Goal: Entertainment & Leisure: Consume media (video, audio)

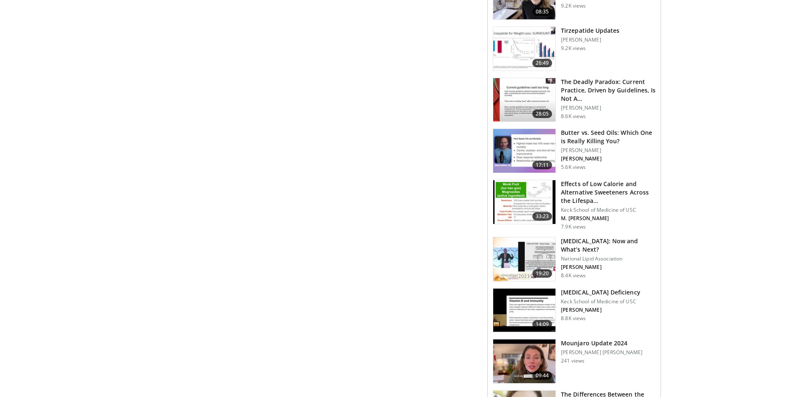
scroll to position [816, 0]
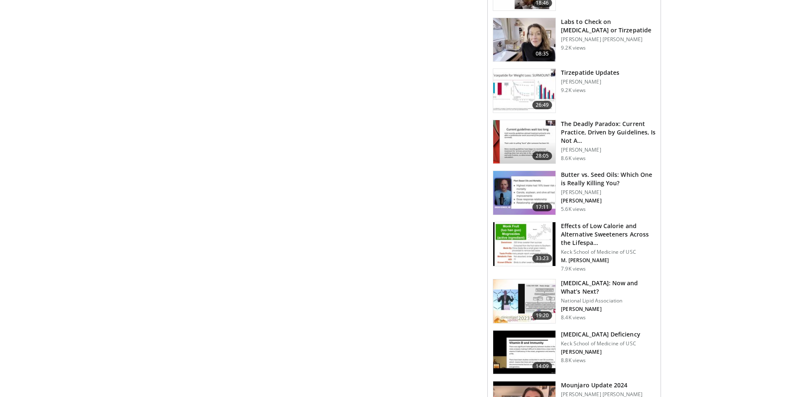
click at [585, 180] on h3 "Butter vs. Seed Oils: Which One is Really Killing You?" at bounding box center [608, 179] width 95 height 17
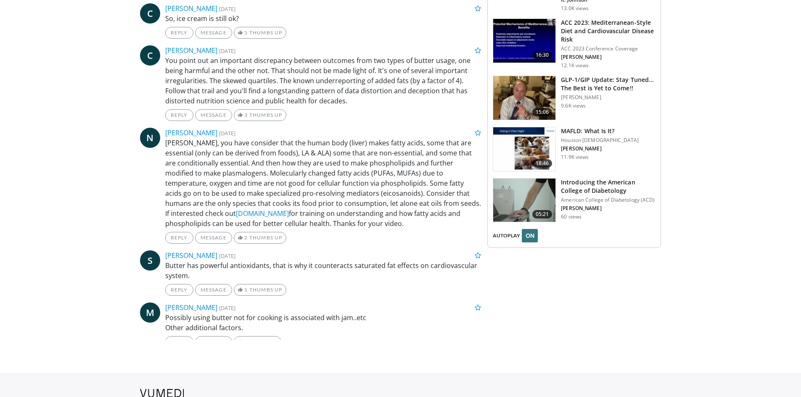
scroll to position [1135, 0]
